Goal: Task Accomplishment & Management: Manage account settings

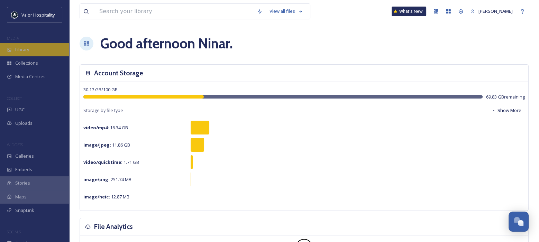
click at [30, 52] on div "Library" at bounding box center [34, 50] width 69 height 14
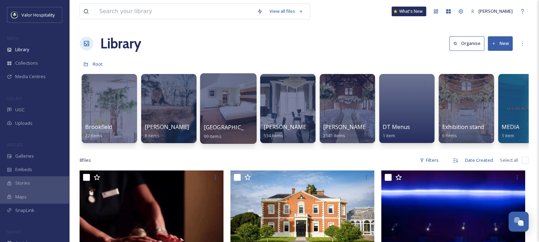
click at [222, 128] on span "[GEOGRAPHIC_DATA][PERSON_NAME]" at bounding box center [255, 128] width 102 height 8
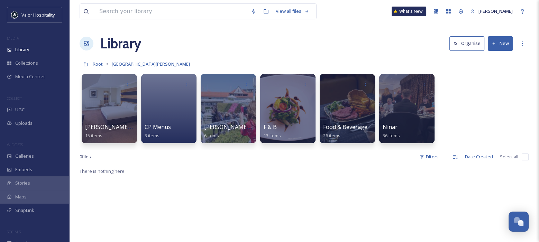
click at [472, 93] on div "[PERSON_NAME] Hotel Highlights 15 items CP Menus 3 items [PERSON_NAME] Races 6 …" at bounding box center [304, 111] width 449 height 80
click at [500, 45] on button "New" at bounding box center [500, 43] width 25 height 14
click at [494, 85] on span "Folder" at bounding box center [492, 86] width 13 height 7
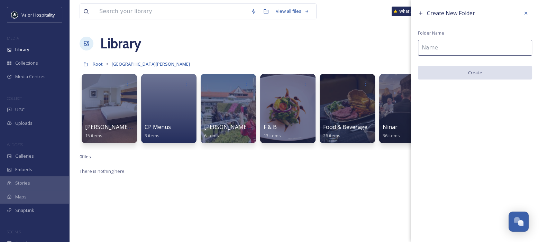
click at [472, 52] on input at bounding box center [475, 48] width 114 height 16
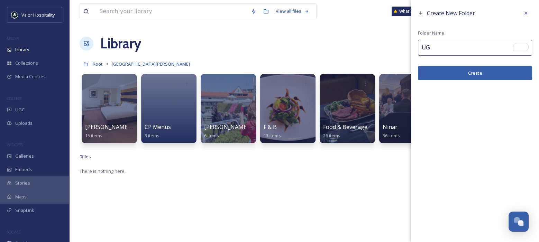
type input "U"
type input "Team Uploads"
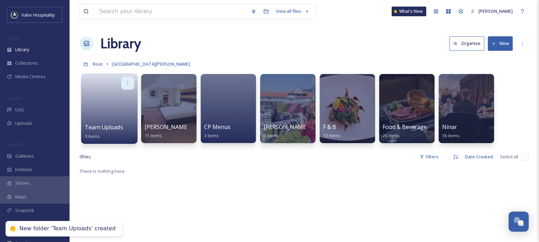
click at [129, 80] on icon at bounding box center [128, 83] width 6 height 6
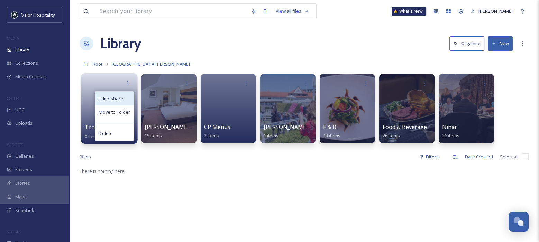
click at [121, 101] on span "Edit / Share" at bounding box center [111, 98] width 24 height 7
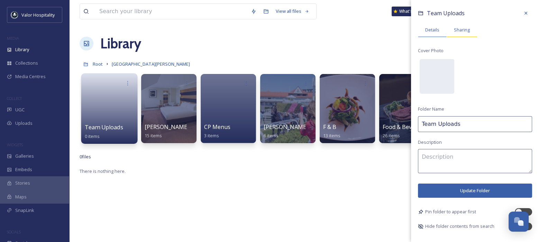
click at [462, 30] on span "Sharing" at bounding box center [462, 30] width 16 height 7
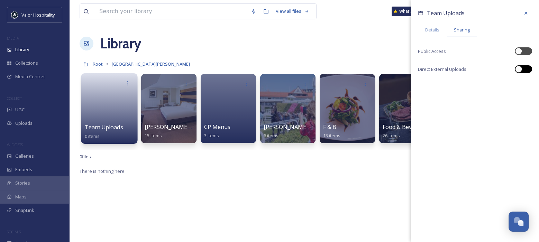
click at [527, 70] on div at bounding box center [527, 69] width 3 height 3
checkbox input "true"
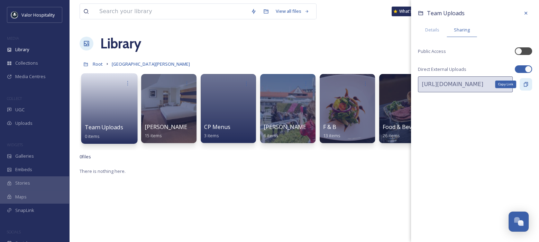
click at [524, 83] on icon at bounding box center [527, 85] width 6 height 6
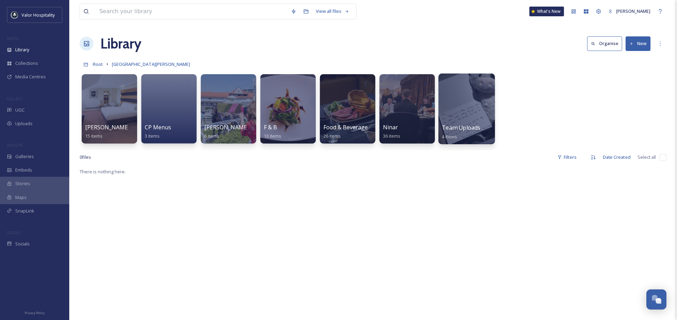
click at [465, 101] on div at bounding box center [466, 108] width 56 height 71
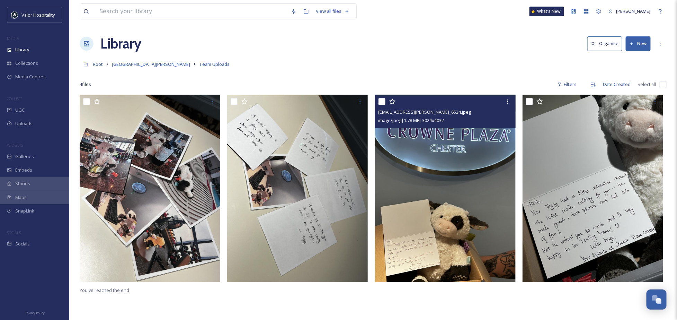
click at [474, 158] on img at bounding box center [445, 188] width 141 height 187
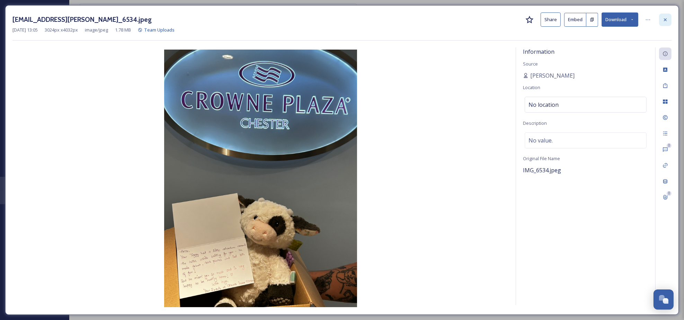
click at [662, 20] on icon at bounding box center [665, 20] width 6 height 6
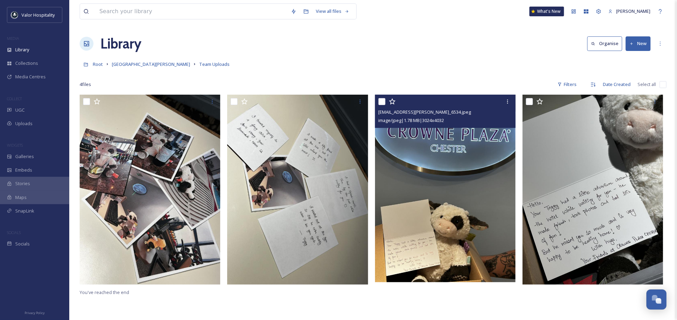
click at [421, 39] on div "Library Organise New" at bounding box center [373, 43] width 587 height 21
